Goal: Complete application form

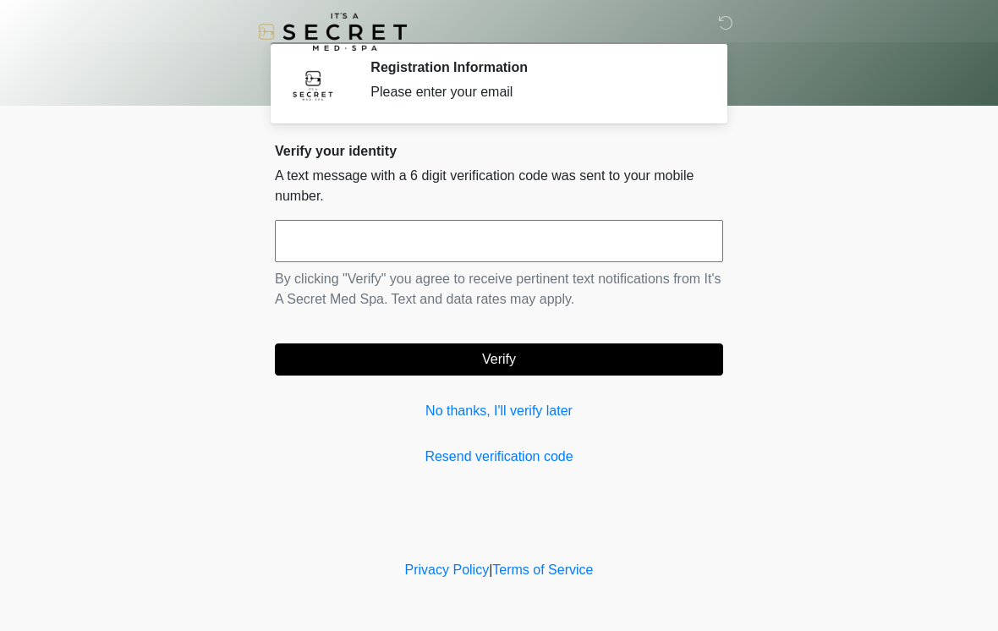
click at [532, 241] on input "text" at bounding box center [499, 241] width 448 height 42
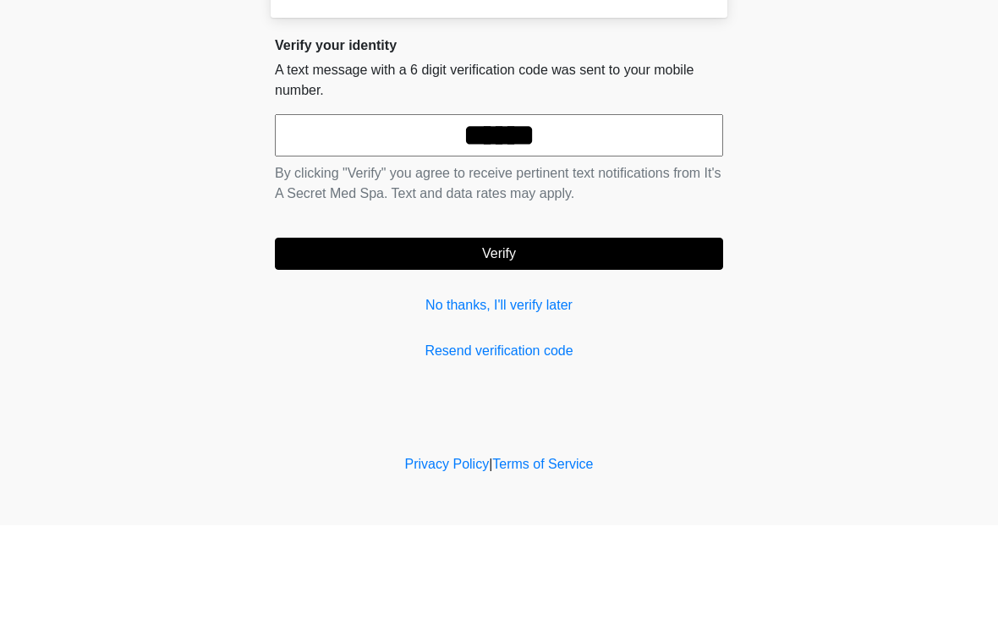
type input "******"
click at [564, 344] on button "Verify" at bounding box center [499, 360] width 448 height 32
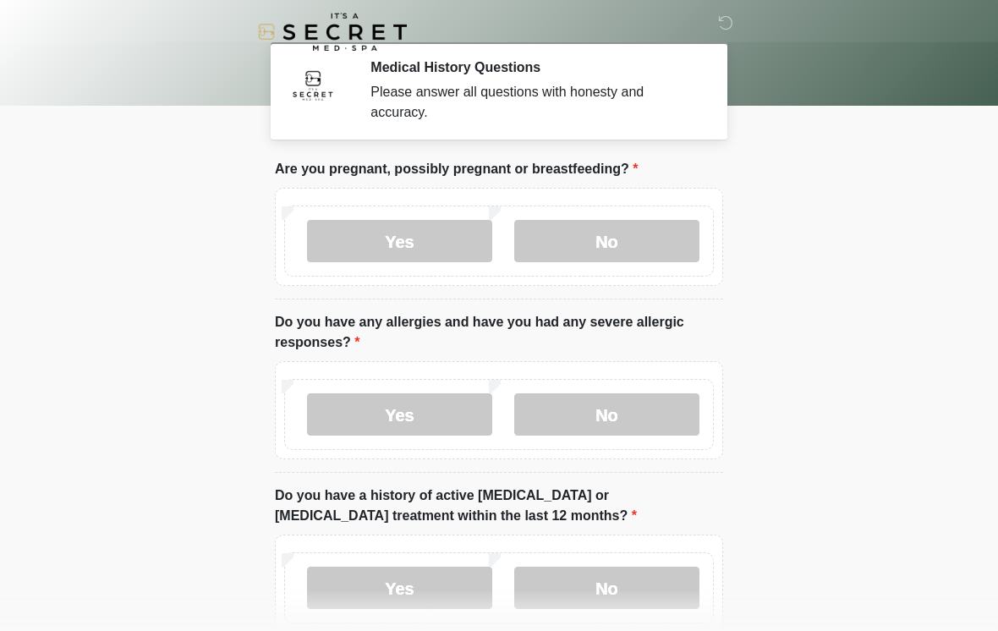
click at [632, 242] on label "No" at bounding box center [606, 241] width 185 height 42
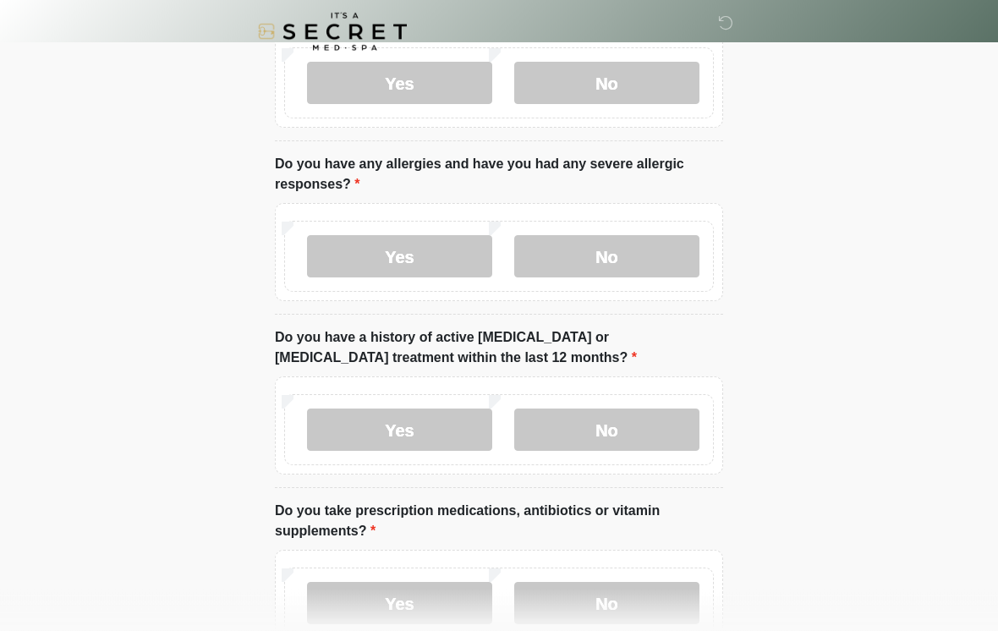
scroll to position [157, 0]
click at [450, 263] on label "Yes" at bounding box center [399, 257] width 185 height 42
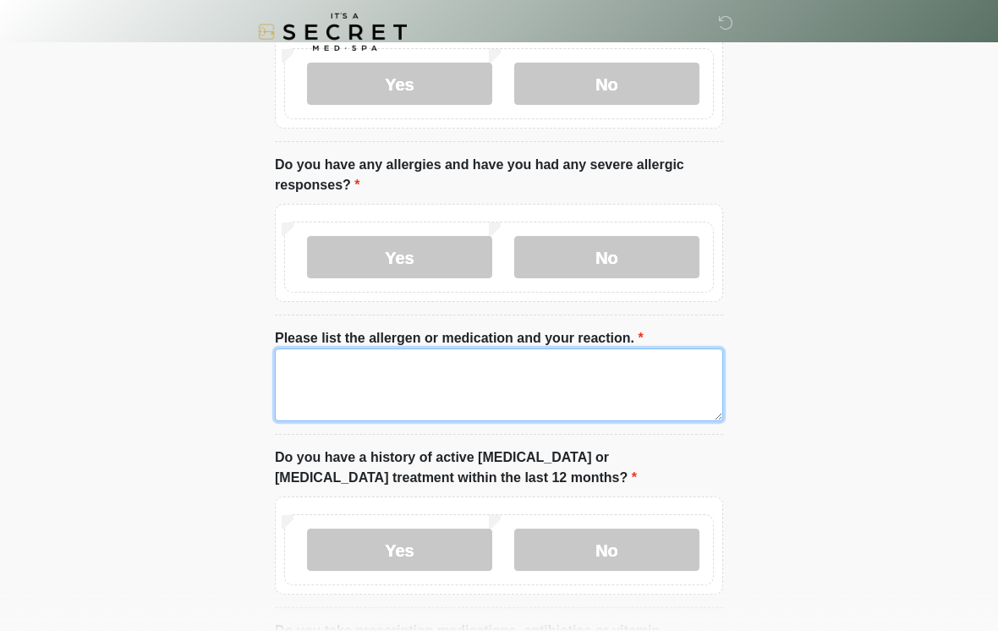
click at [503, 388] on textarea "Please list the allergen or medication and your reaction." at bounding box center [499, 385] width 448 height 73
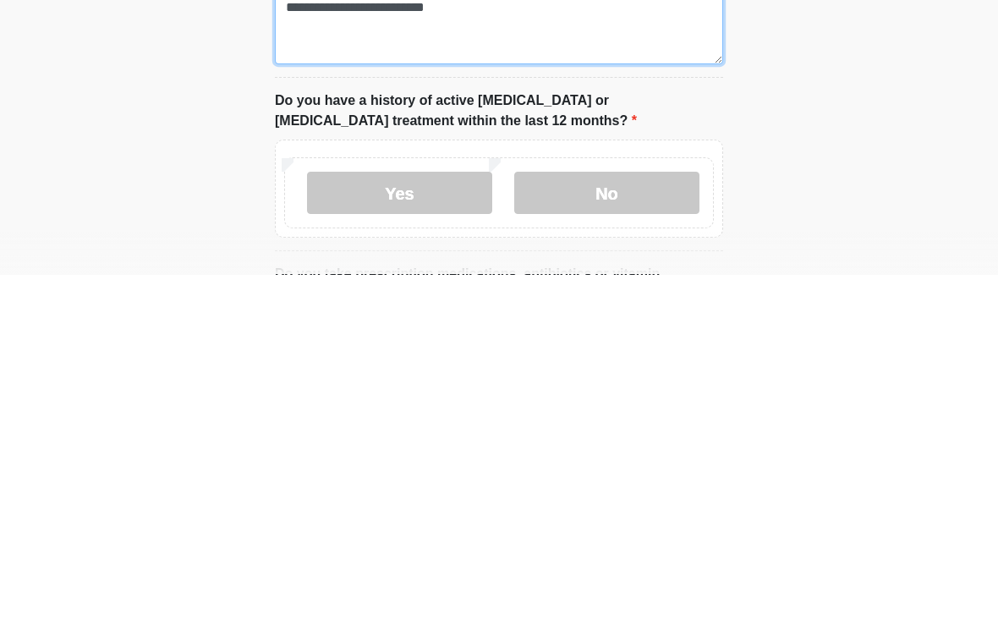
scroll to position [188, 0]
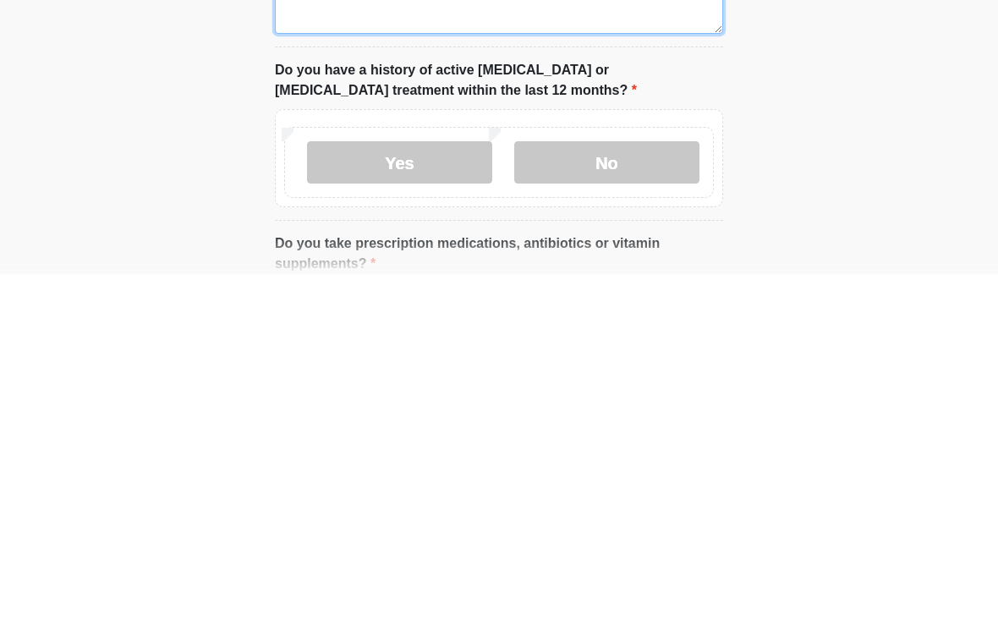
type textarea "**********"
click at [654, 498] on label "No" at bounding box center [606, 519] width 185 height 42
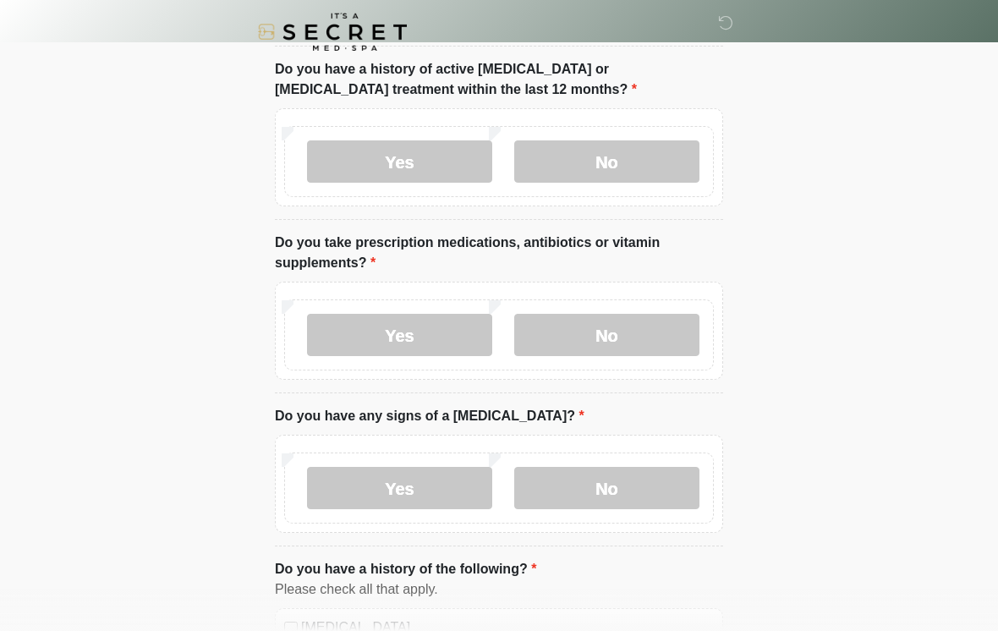
click at [449, 326] on label "Yes" at bounding box center [399, 335] width 185 height 42
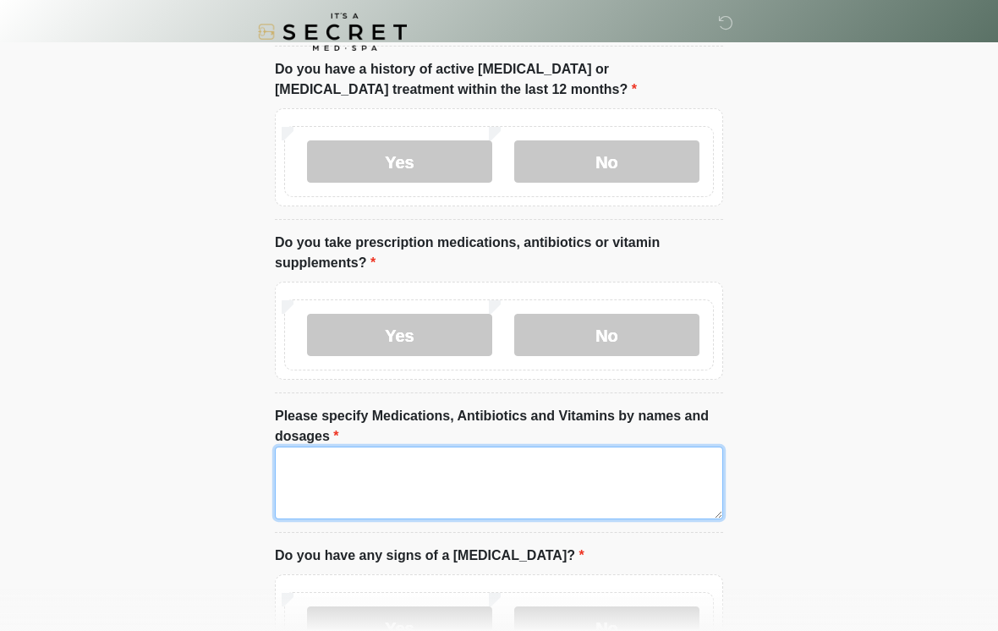
click at [479, 481] on textarea "Please specify Medications, Antibiotics and Vitamins by names and dosages" at bounding box center [499, 483] width 448 height 73
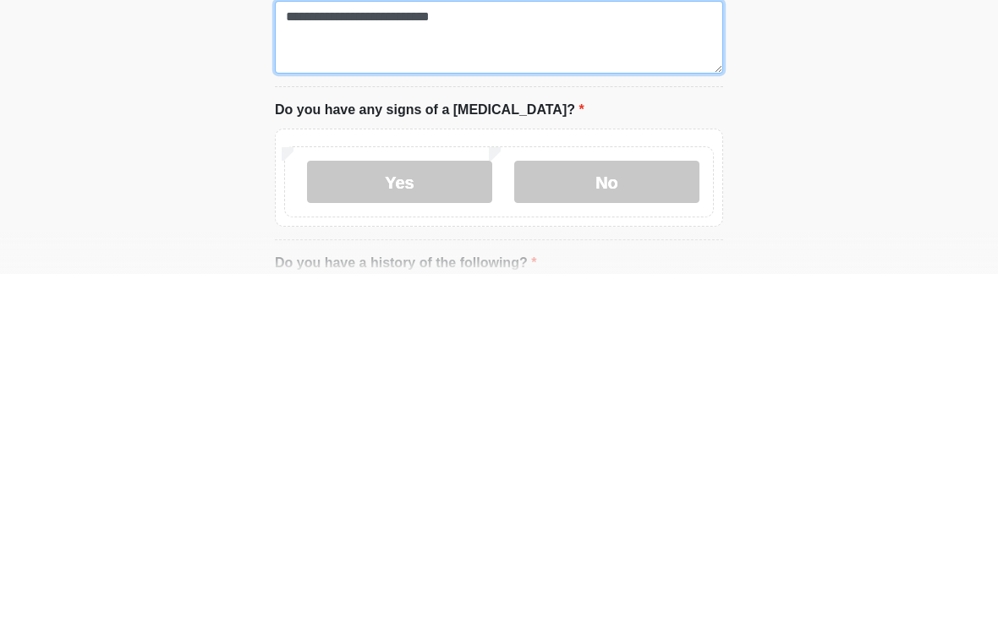
type textarea "**********"
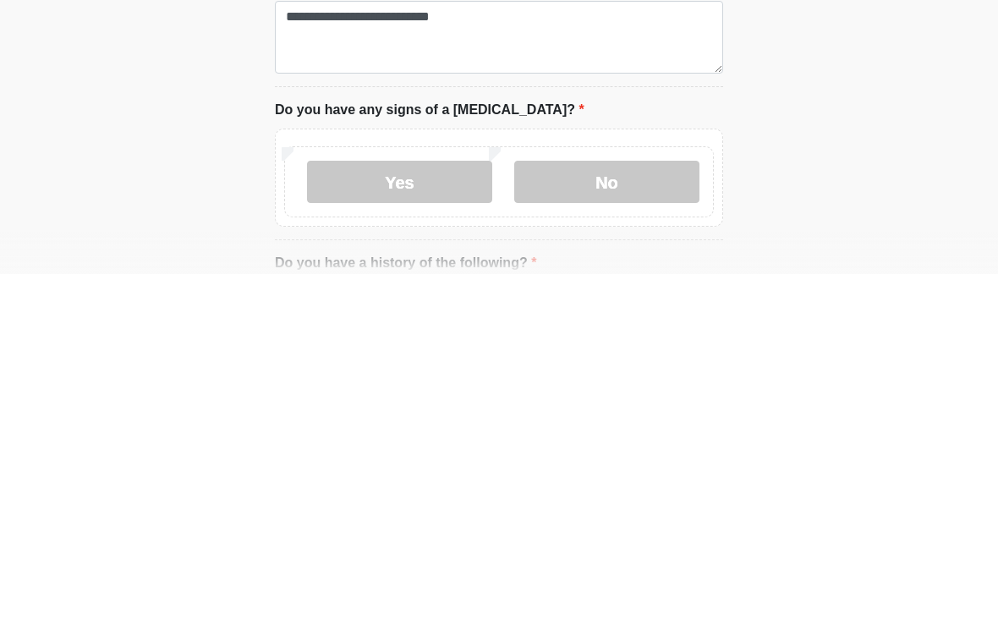
click at [644, 518] on label "No" at bounding box center [606, 539] width 185 height 42
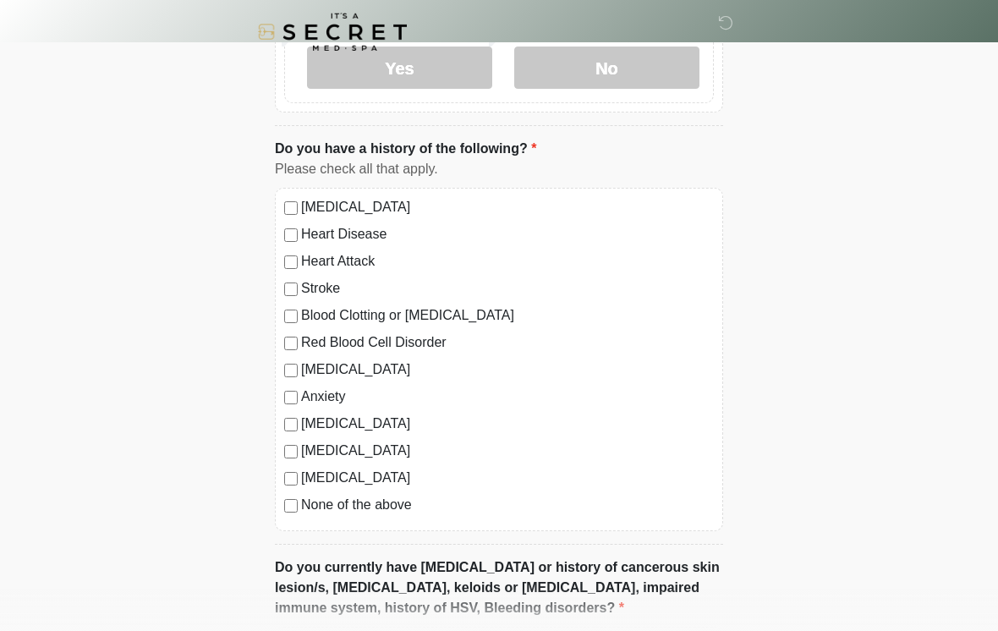
scroll to position [1114, 0]
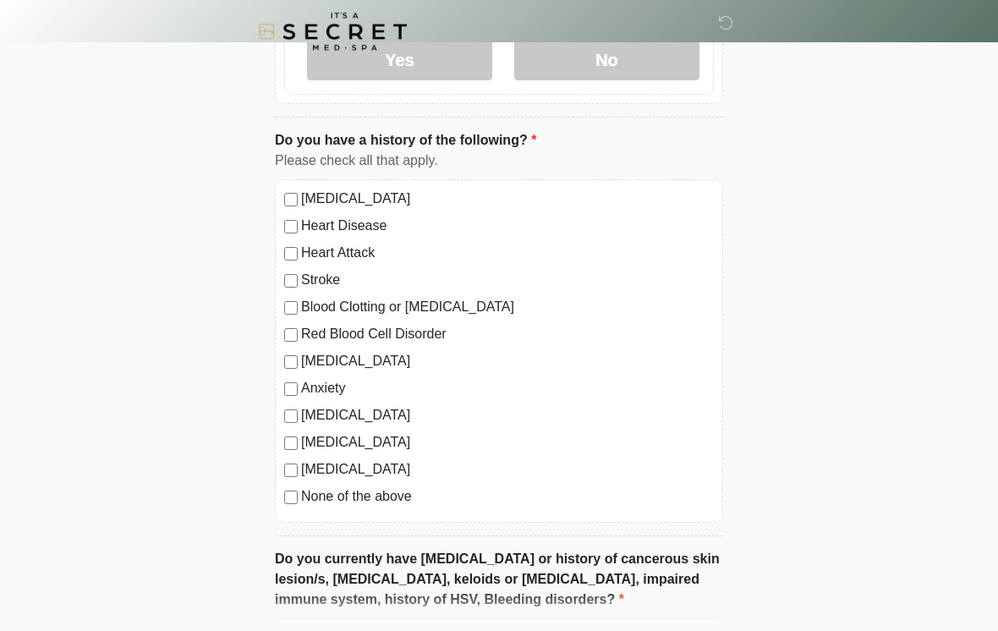
click at [289, 505] on div "[MEDICAL_DATA] Heart Disease Heart Attack Stroke Blood Clotting or [MEDICAL_DAT…" at bounding box center [499, 352] width 448 height 344
click at [328, 496] on label "None of the above" at bounding box center [507, 497] width 413 height 20
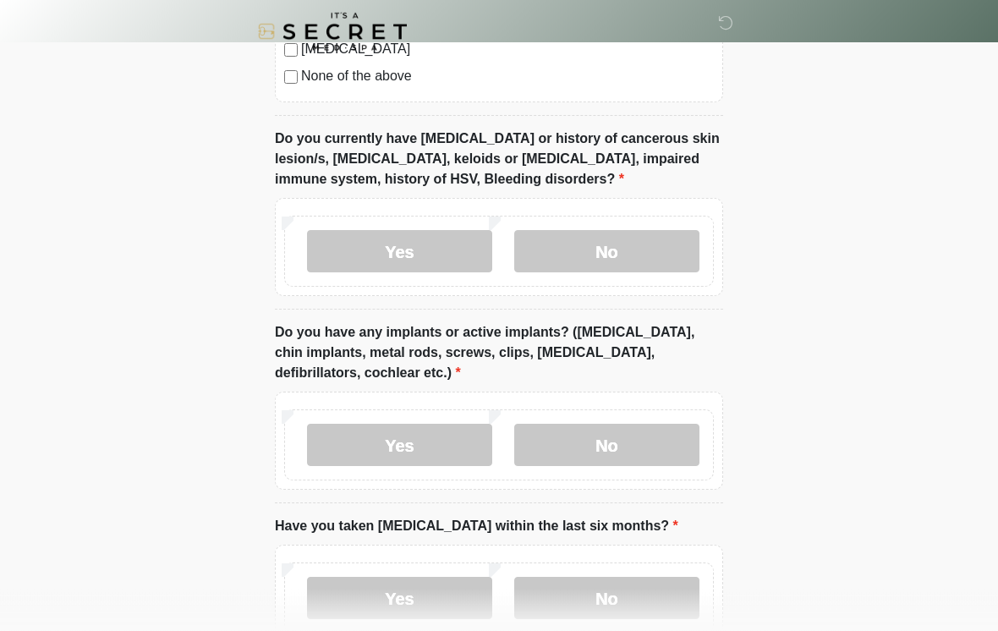
scroll to position [1544, 0]
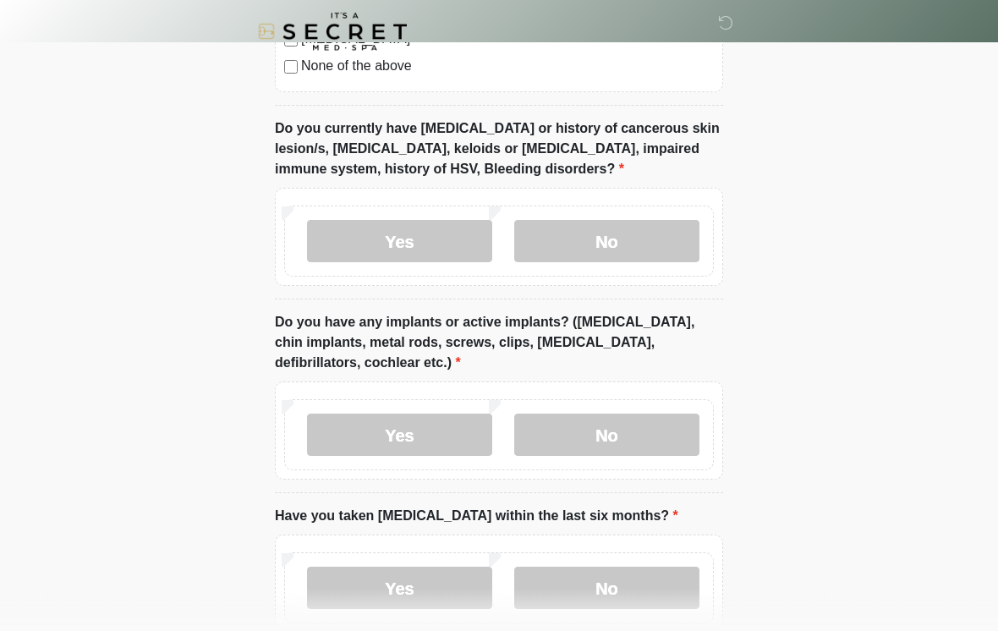
click at [655, 236] on label "No" at bounding box center [606, 242] width 185 height 42
click at [456, 438] on label "Yes" at bounding box center [399, 435] width 185 height 42
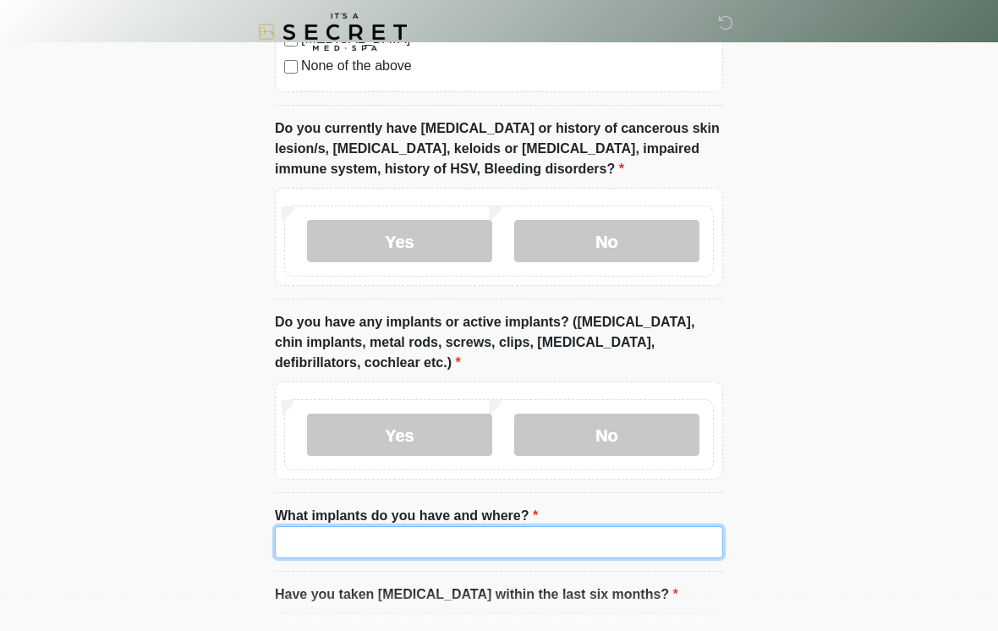
click at [528, 537] on input "What implants do you have and where?" at bounding box center [499, 542] width 448 height 32
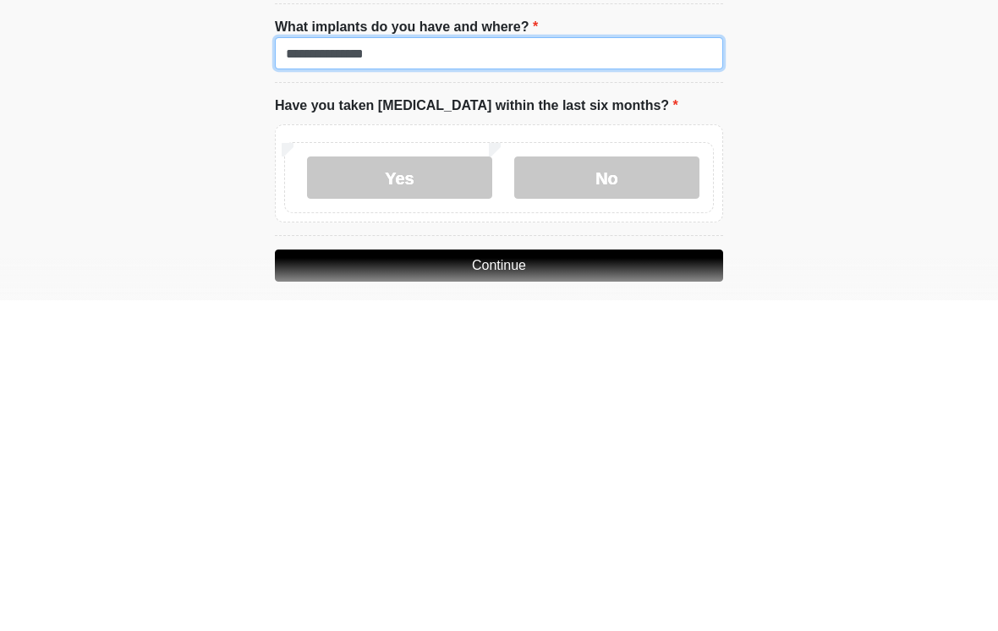
type input "**********"
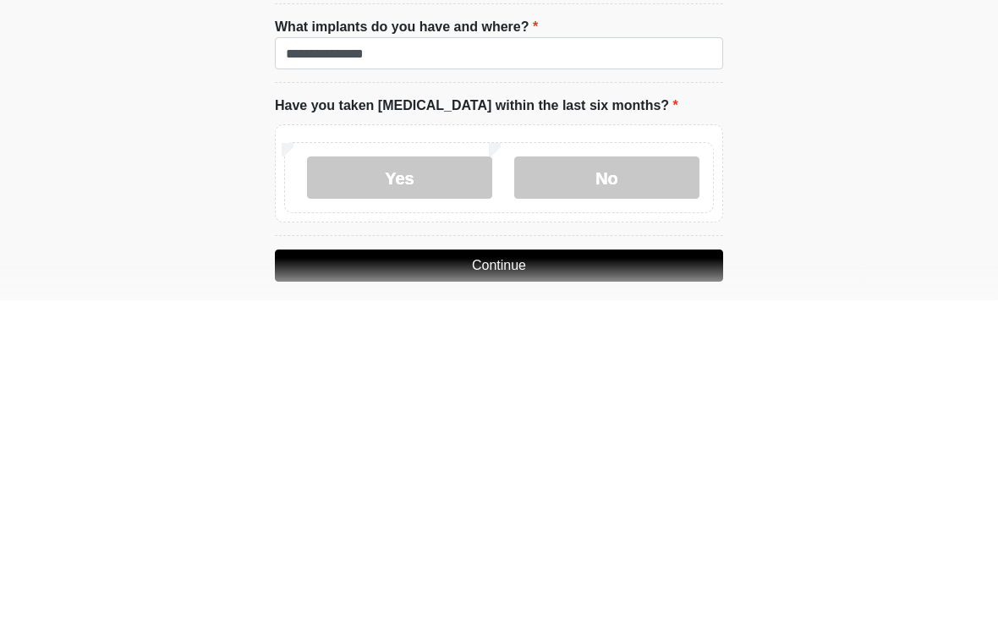
click at [637, 487] on label "No" at bounding box center [606, 508] width 185 height 42
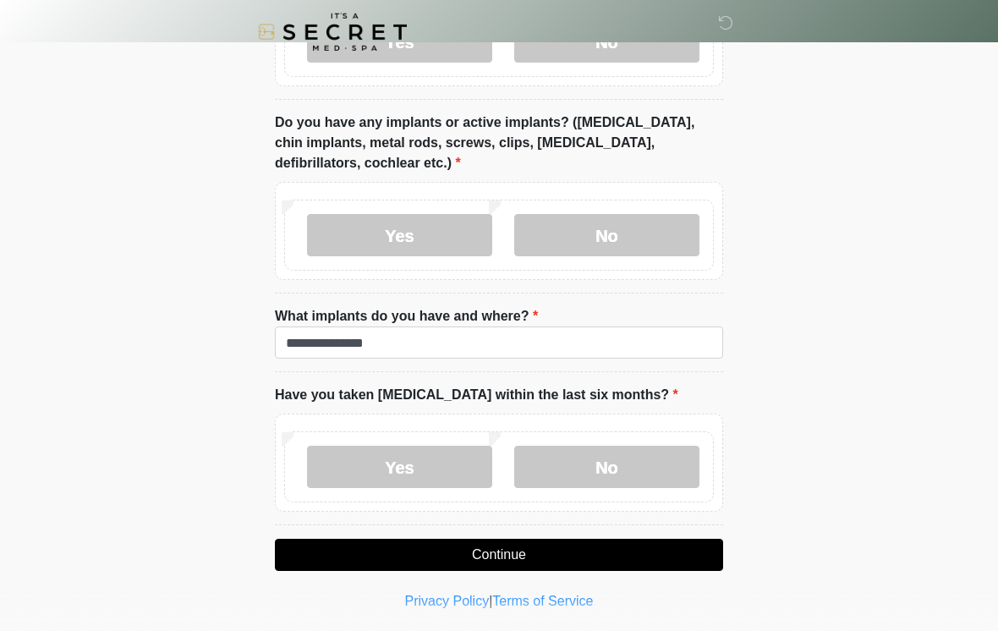
click at [570, 545] on button "Continue" at bounding box center [499, 555] width 448 height 32
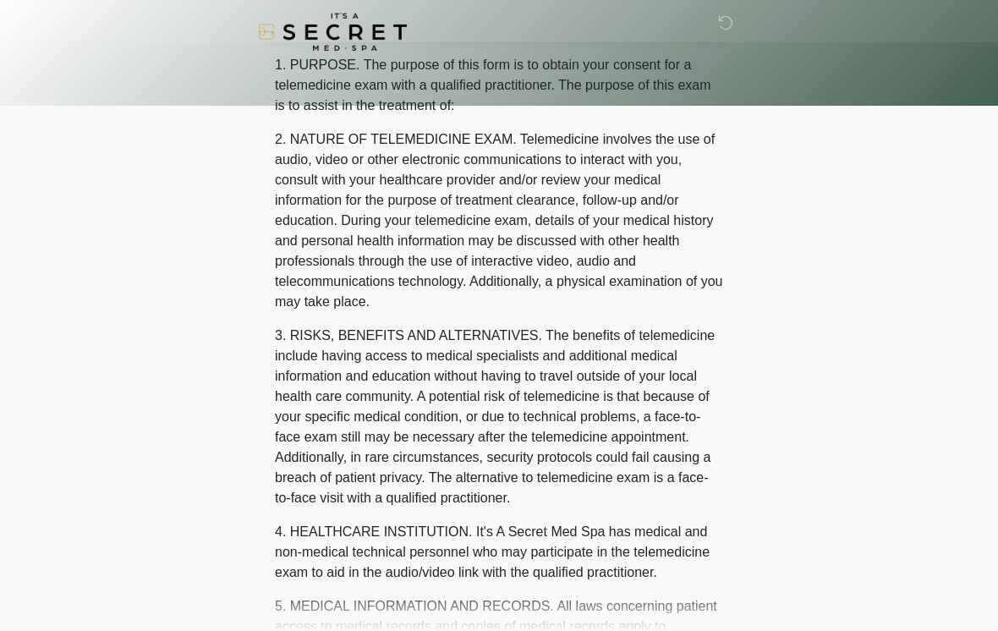
scroll to position [0, 0]
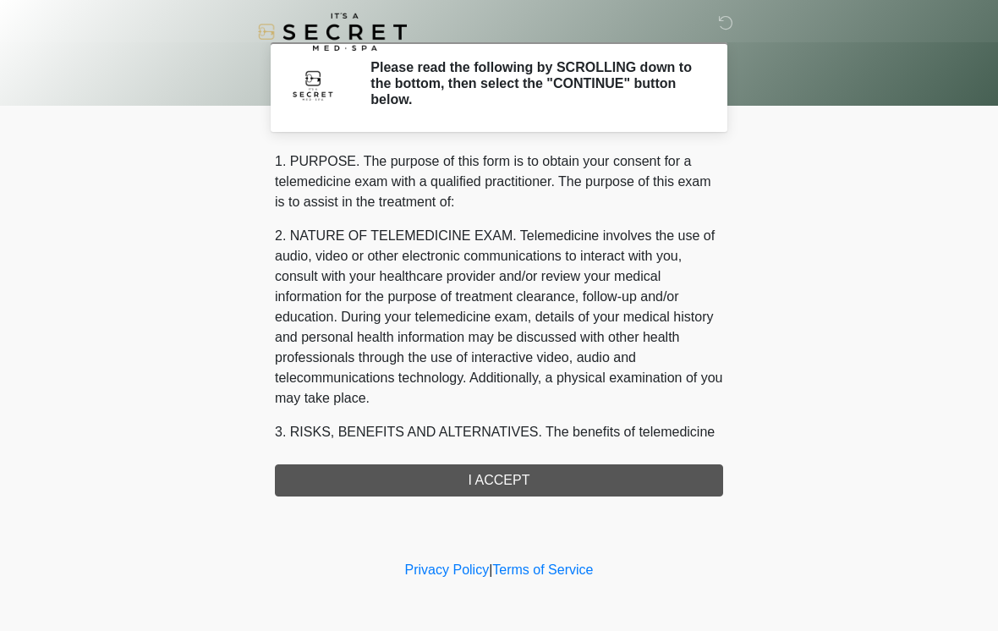
click at [592, 486] on div "1. PURPOSE. The purpose of this form is to obtain your consent for a telemedici…" at bounding box center [499, 323] width 448 height 345
click at [601, 476] on div "1. PURPOSE. The purpose of this form is to obtain your consent for a telemedici…" at bounding box center [499, 323] width 448 height 345
click at [589, 87] on h2 "Please read the following by SCROLLING down to the bottom, then select the "CON…" at bounding box center [534, 83] width 327 height 49
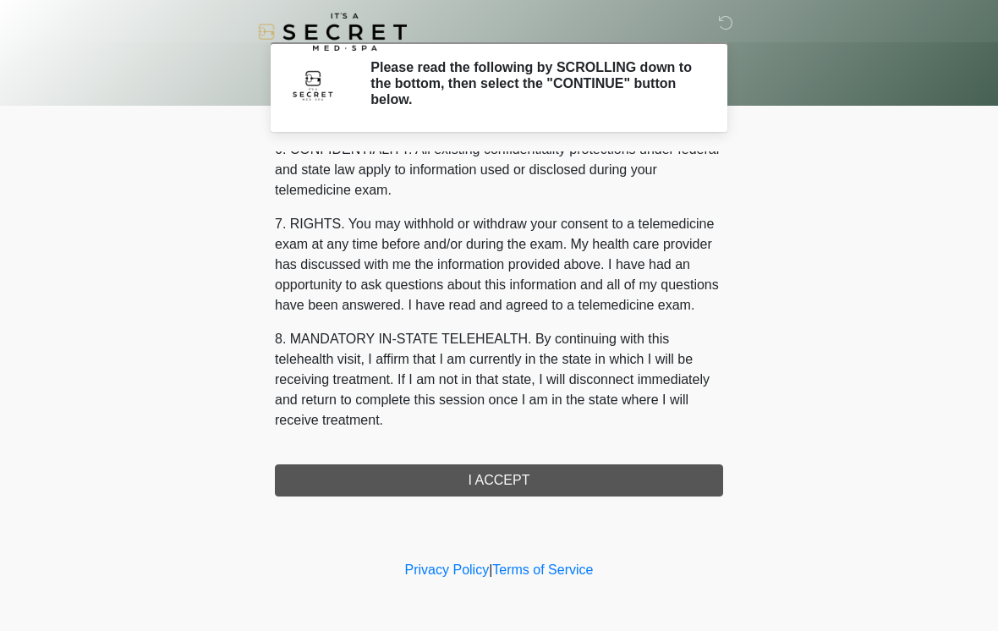
scroll to position [689, 0]
click at [546, 481] on button "I ACCEPT" at bounding box center [499, 481] width 448 height 32
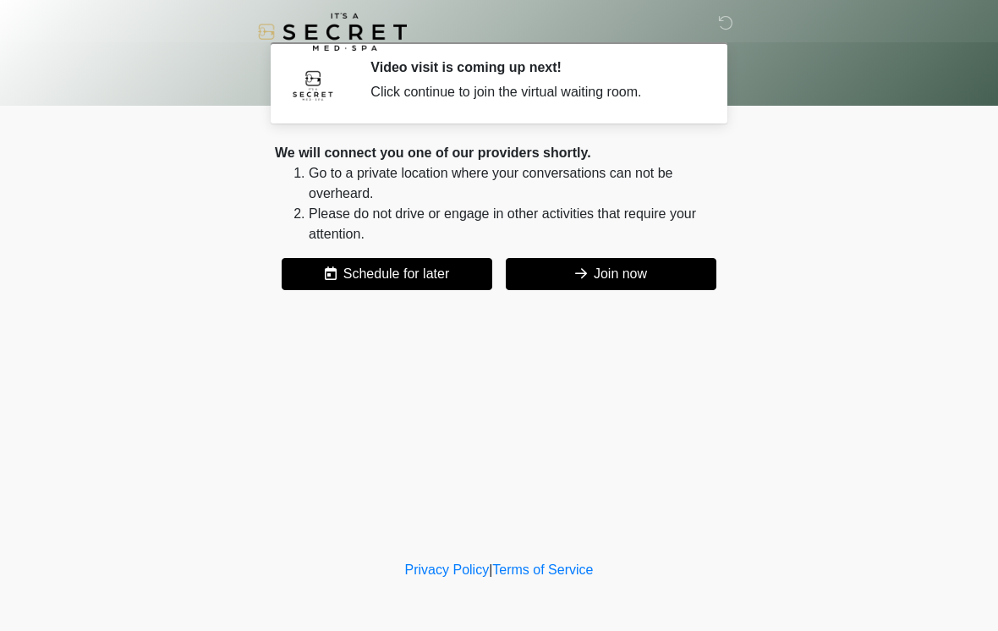
click at [661, 270] on button "Join now" at bounding box center [611, 274] width 211 height 32
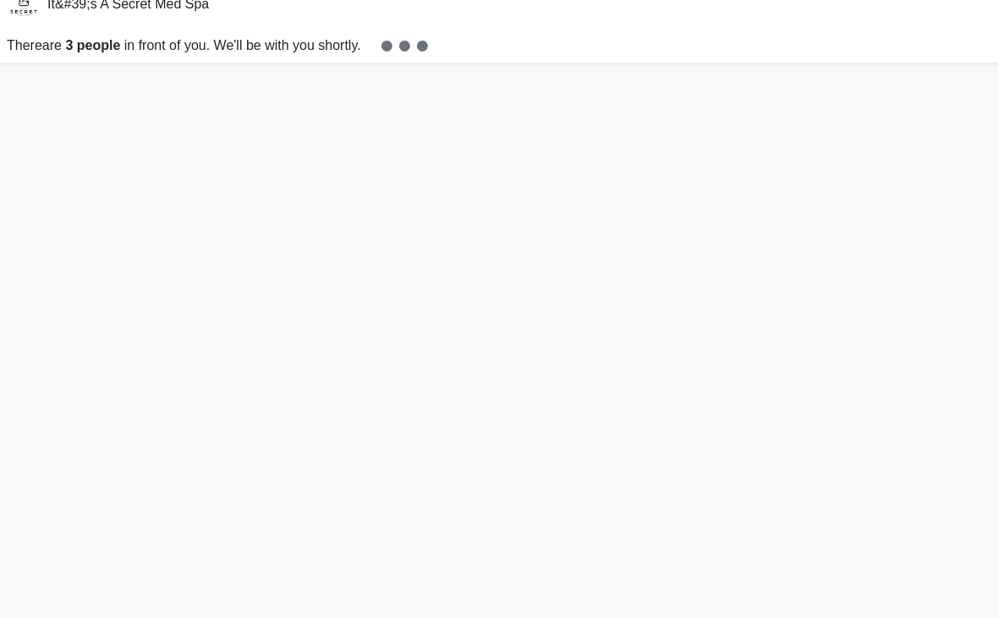
scroll to position [5, 0]
